Goal: Find specific page/section: Find specific page/section

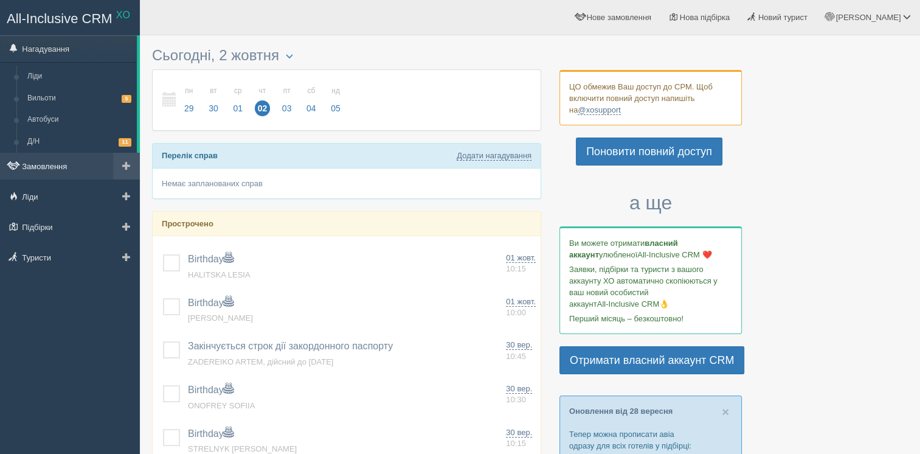
click at [69, 170] on link "Замовлення" at bounding box center [70, 166] width 140 height 27
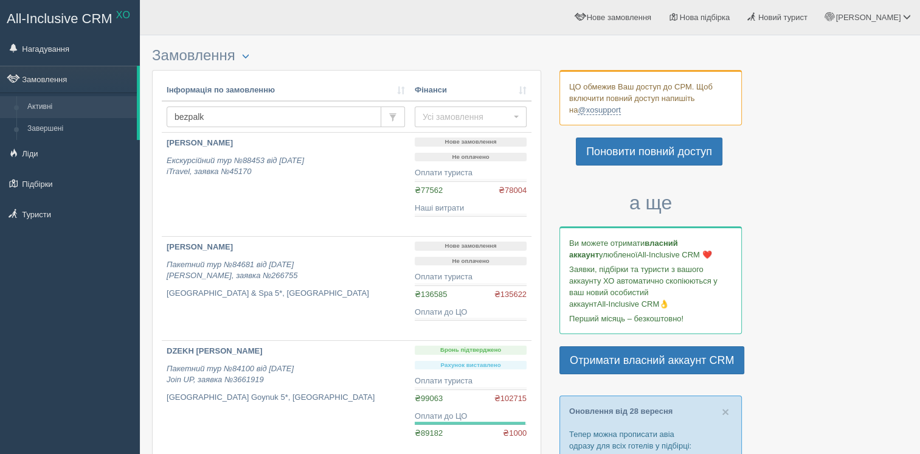
type input "bezpalko"
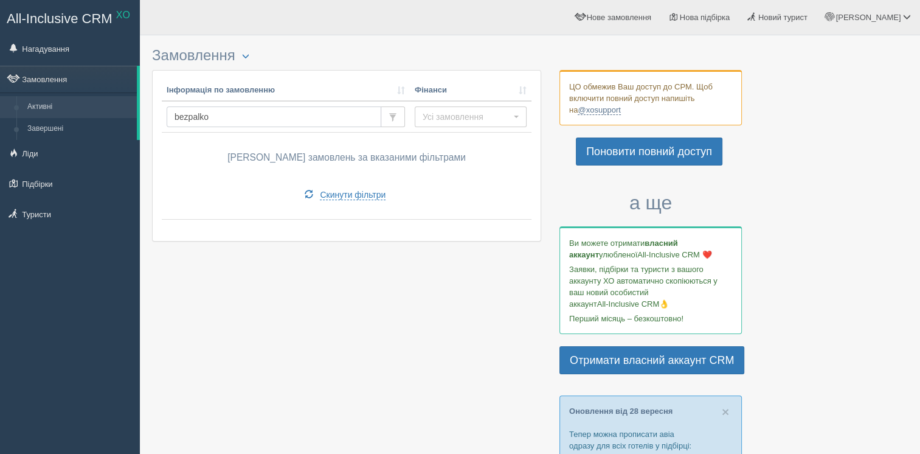
drag, startPoint x: 292, startPoint y: 116, endPoint x: 170, endPoint y: 120, distance: 121.7
click at [170, 120] on input "bezpalko" at bounding box center [274, 116] width 215 height 21
type input "безпалко"
type input "безпалько"
drag, startPoint x: 207, startPoint y: 120, endPoint x: 164, endPoint y: 112, distance: 43.4
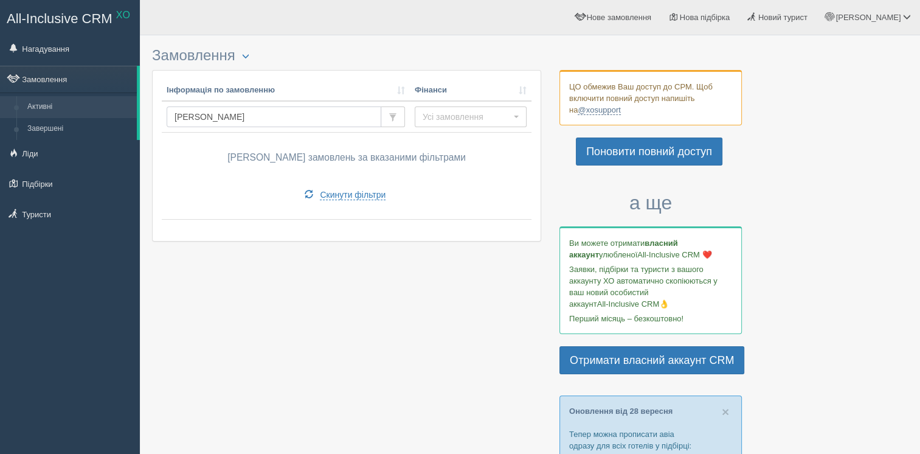
click at [164, 112] on td "[PERSON_NAME]" at bounding box center [286, 117] width 248 height 32
type input "bezpalko"
click at [882, 24] on link "[PERSON_NAME]" at bounding box center [868, 17] width 103 height 35
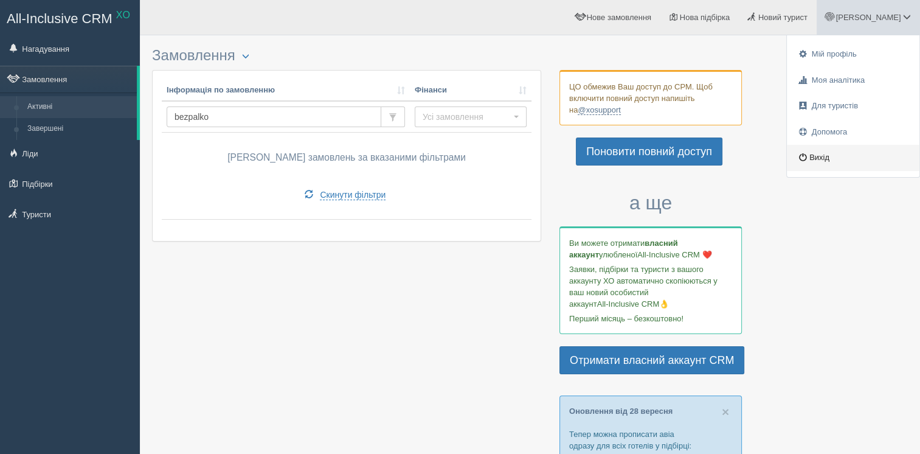
click at [826, 148] on link "Вихід" at bounding box center [853, 158] width 133 height 26
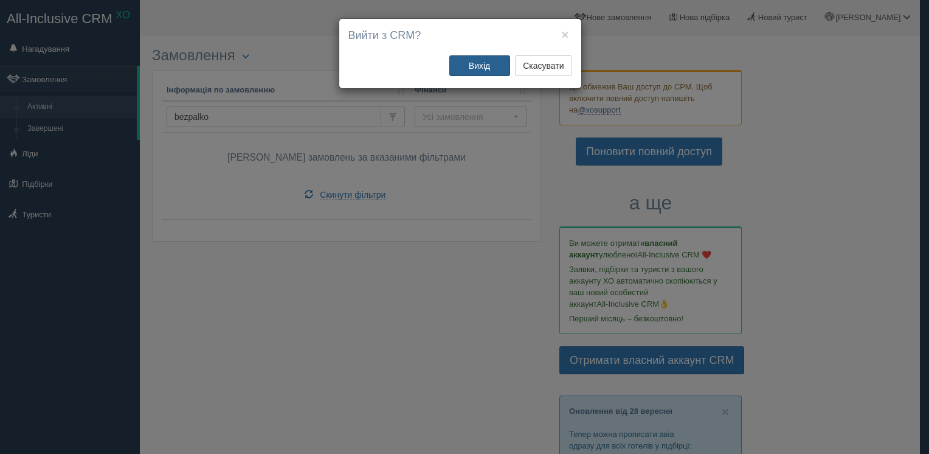
click at [491, 67] on button "Вихід" at bounding box center [479, 65] width 61 height 21
